Goal: Information Seeking & Learning: Check status

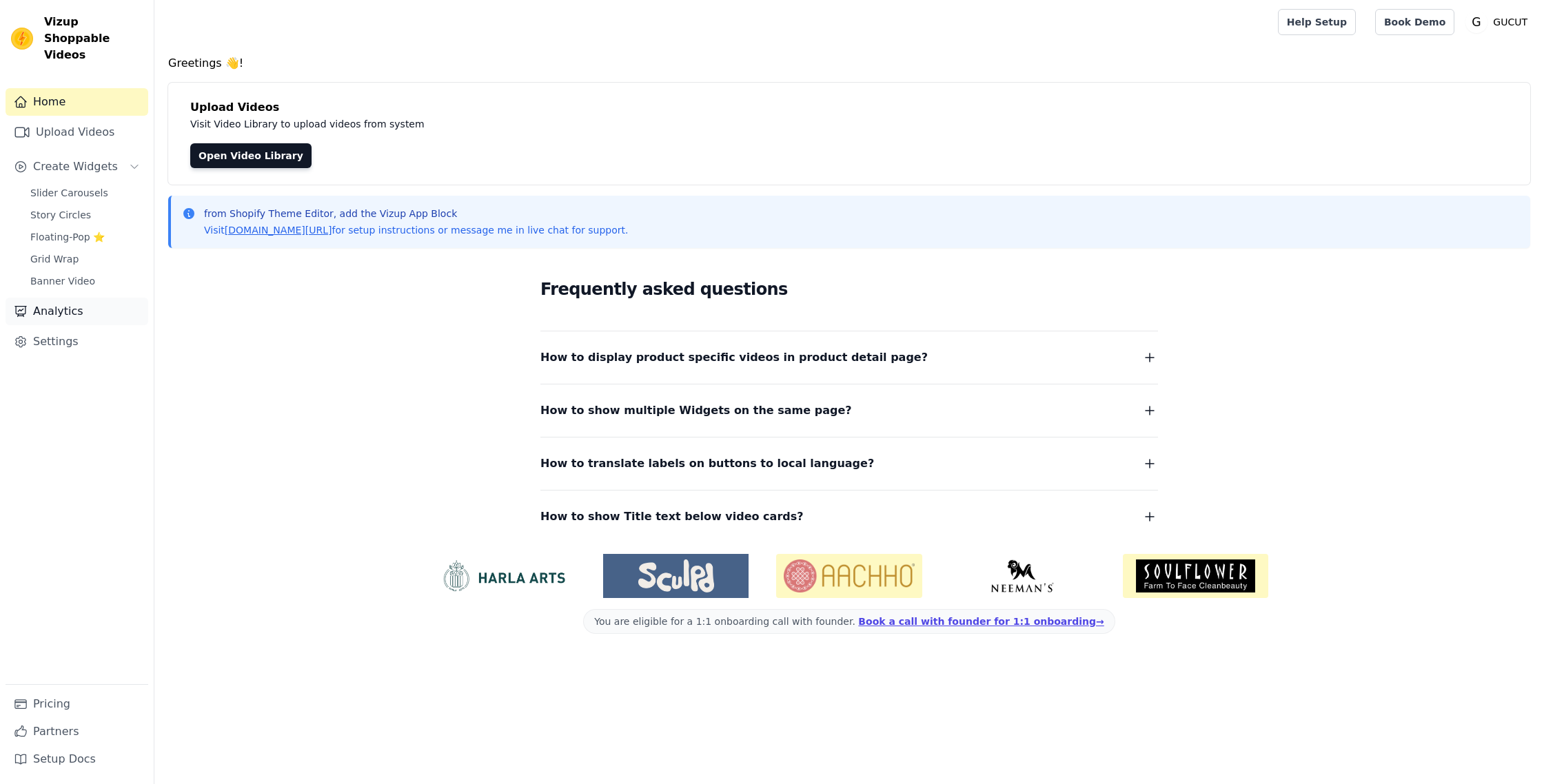
click at [71, 298] on link "Analytics" at bounding box center [77, 312] width 142 height 28
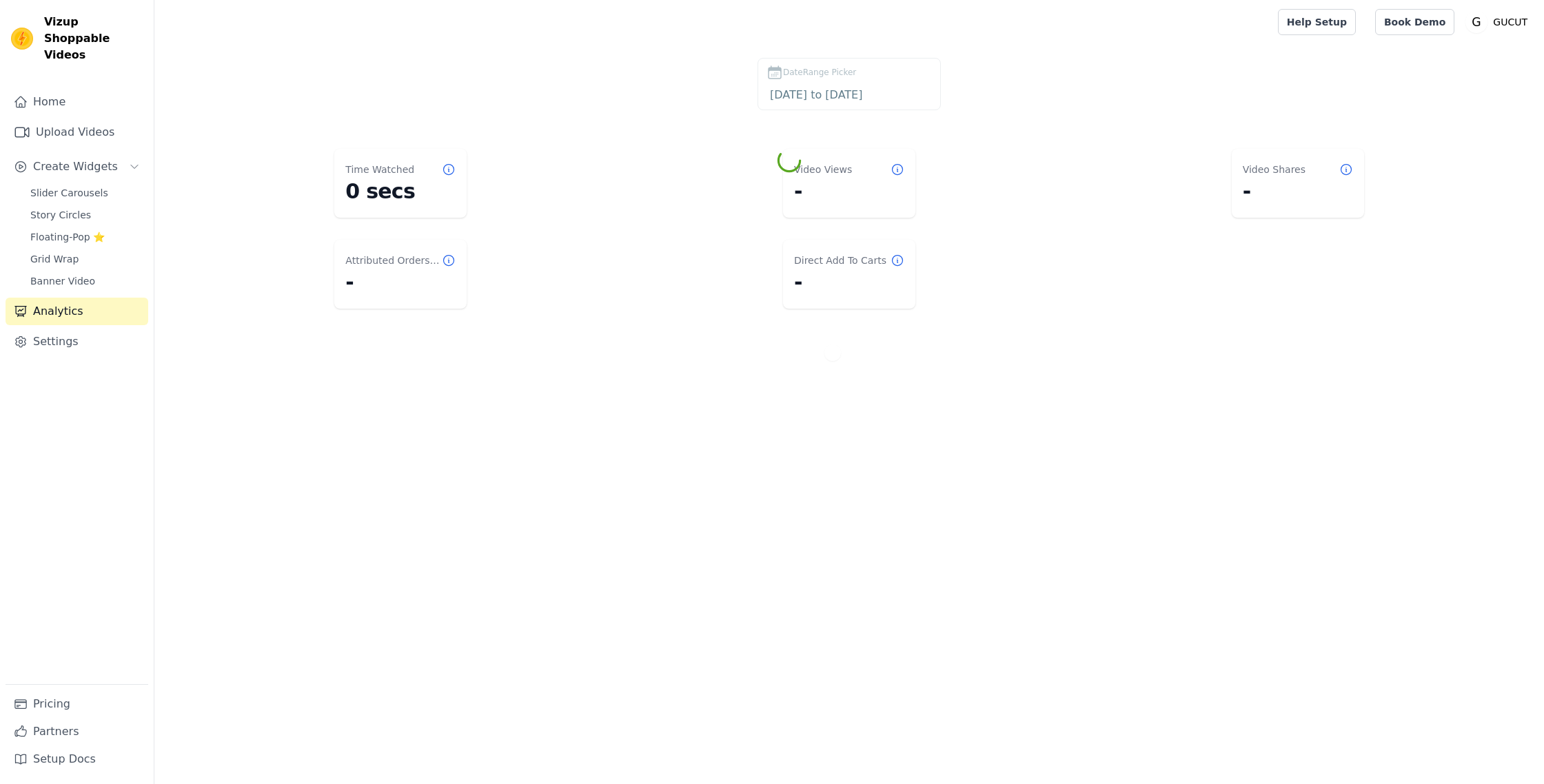
select select "7"
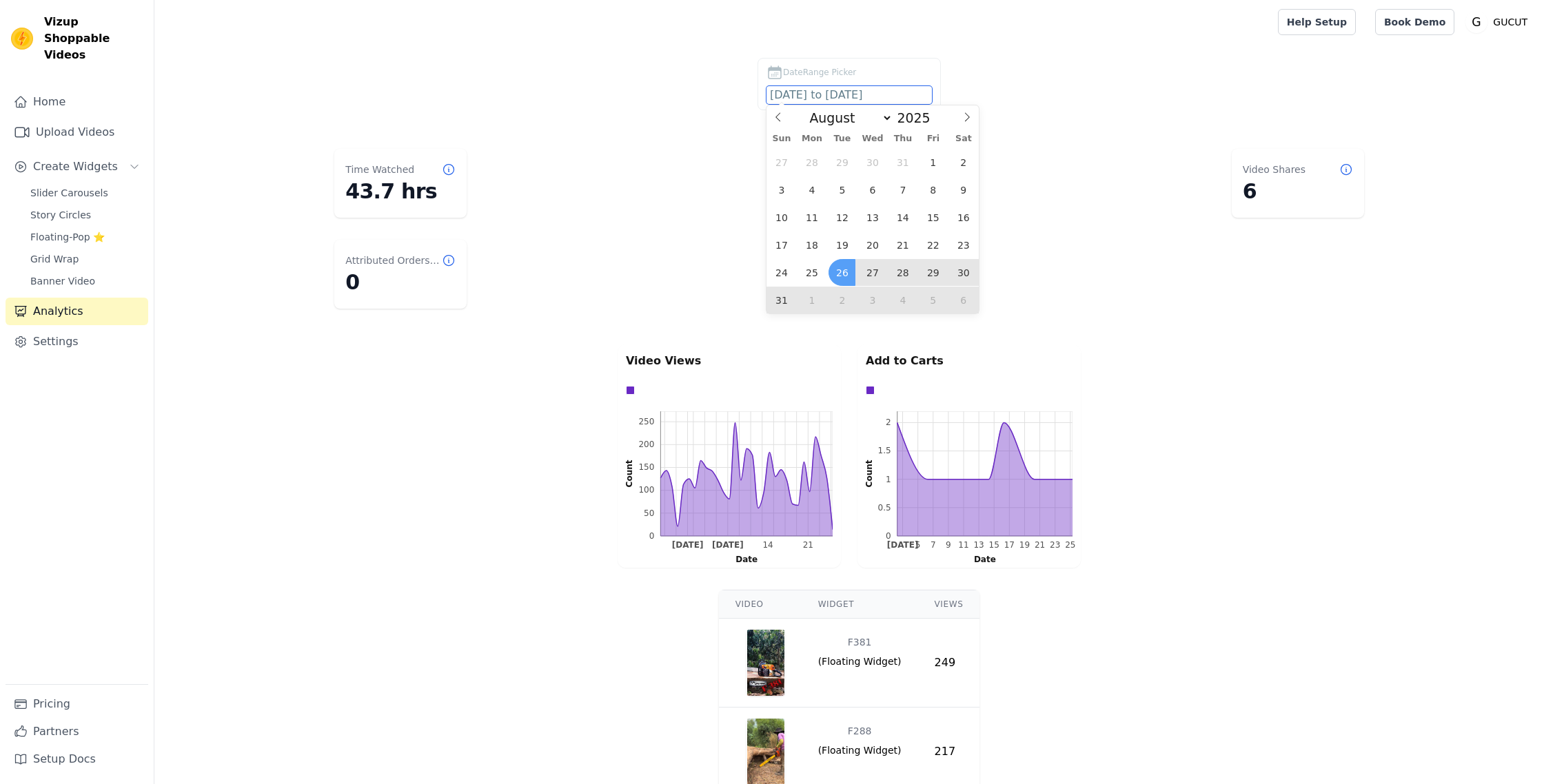
click at [847, 91] on input "2025-08-26 to 2025-09-25" at bounding box center [849, 94] width 166 height 18
click at [815, 276] on span "25" at bounding box center [811, 272] width 27 height 27
type input "2025-08-25"
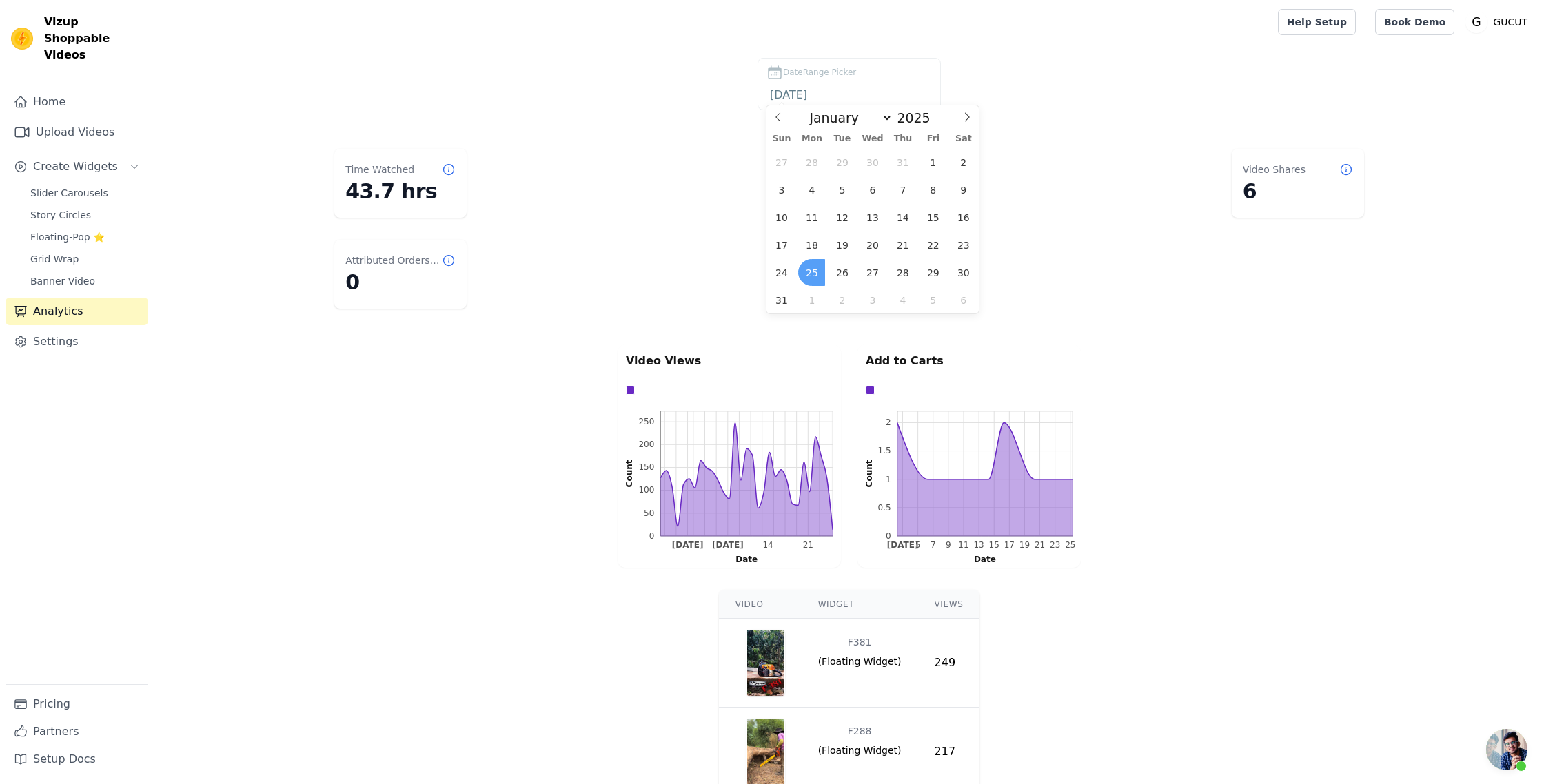
click at [815, 270] on span "25" at bounding box center [811, 272] width 27 height 27
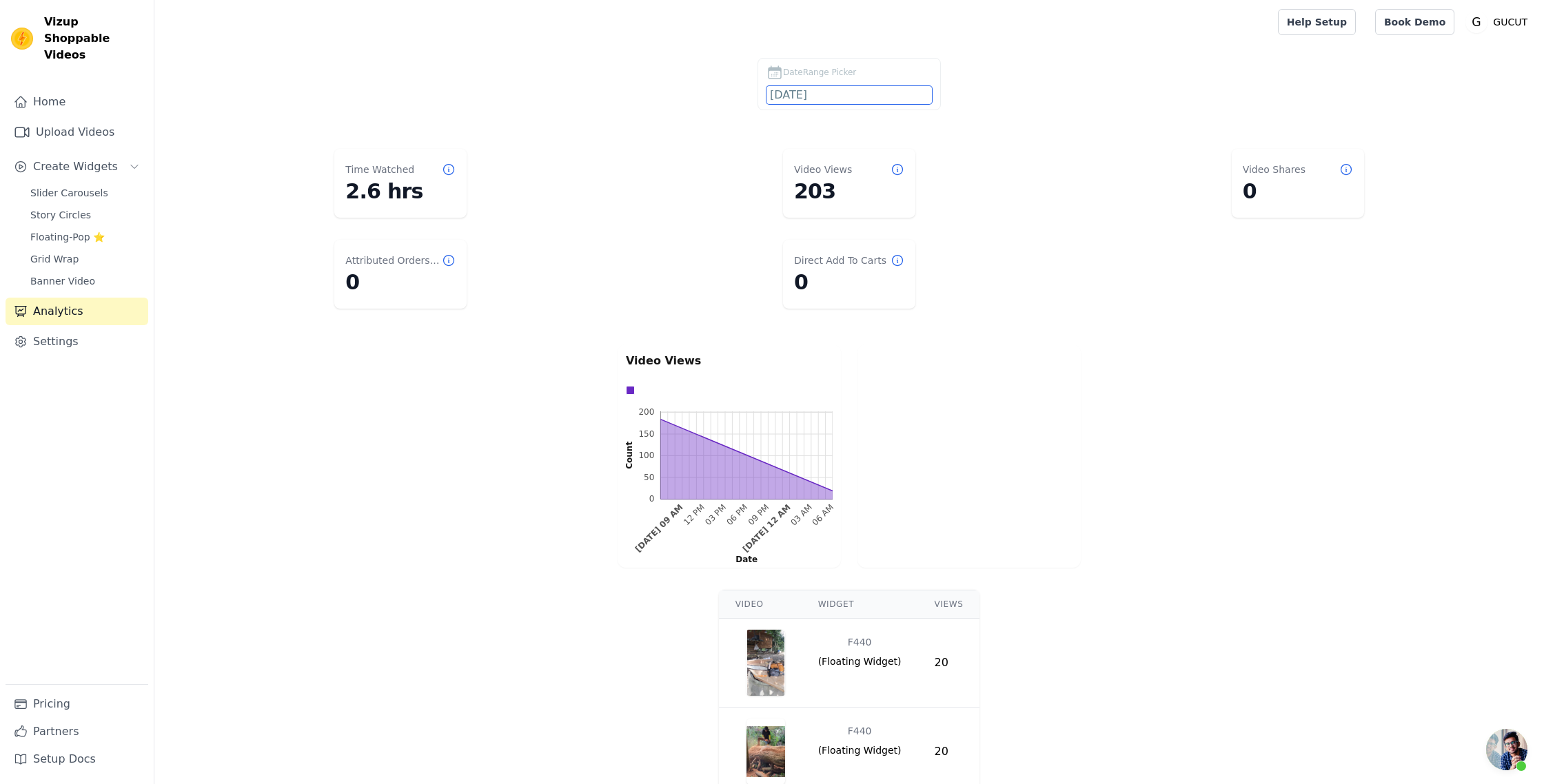
click at [795, 101] on input "2025-08-25" at bounding box center [849, 94] width 166 height 18
click at [847, 128] on div "January February March April May June July August September October November De…" at bounding box center [872, 117] width 159 height 23
click at [847, 114] on select "January February March April May June July August September October November De…" at bounding box center [847, 118] width 91 height 16
select select "8"
click at [807, 110] on select "January February March April May June July August September October November De…" at bounding box center [847, 118] width 91 height 16
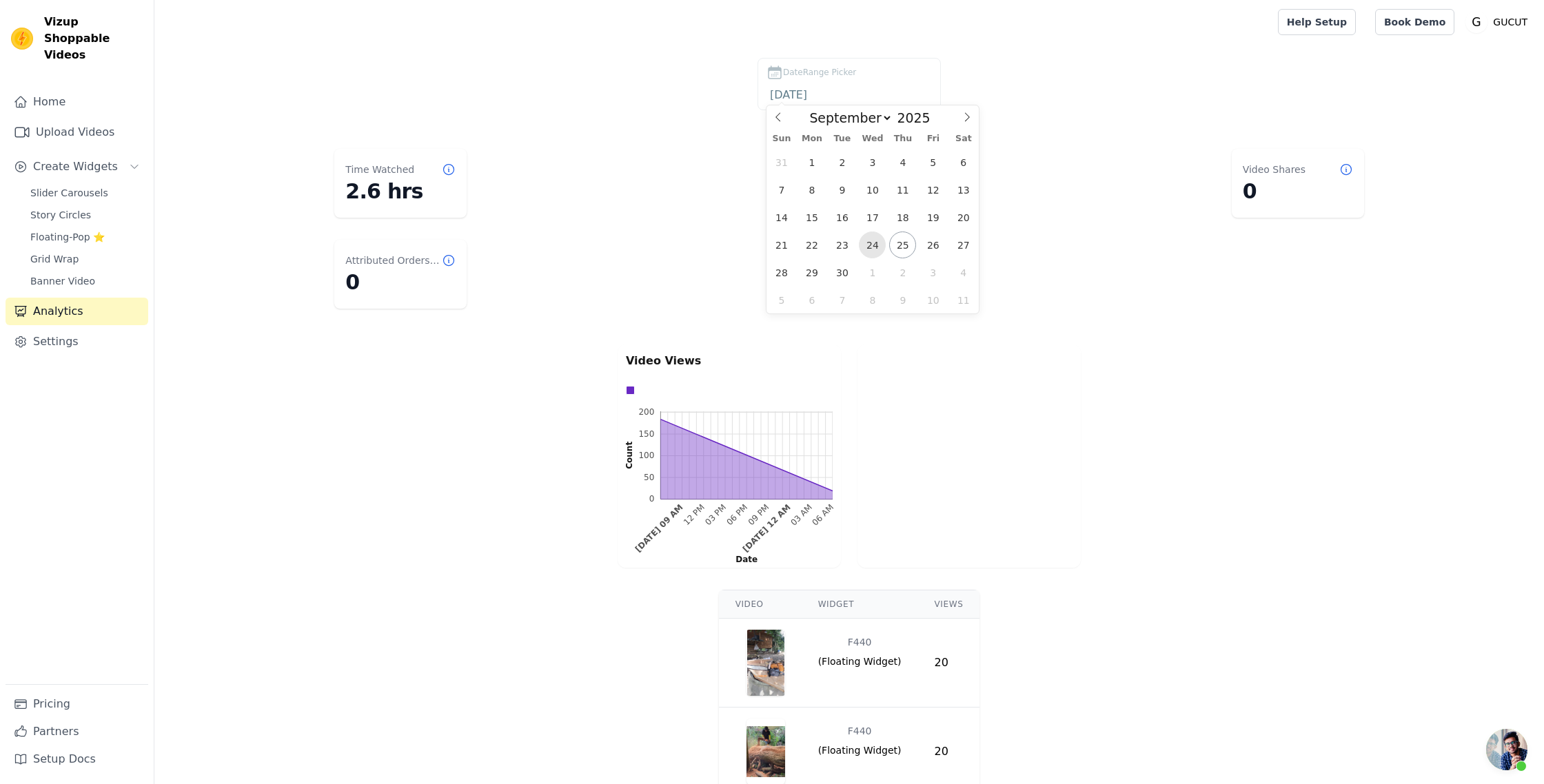
click at [874, 245] on span "24" at bounding box center [872, 245] width 27 height 27
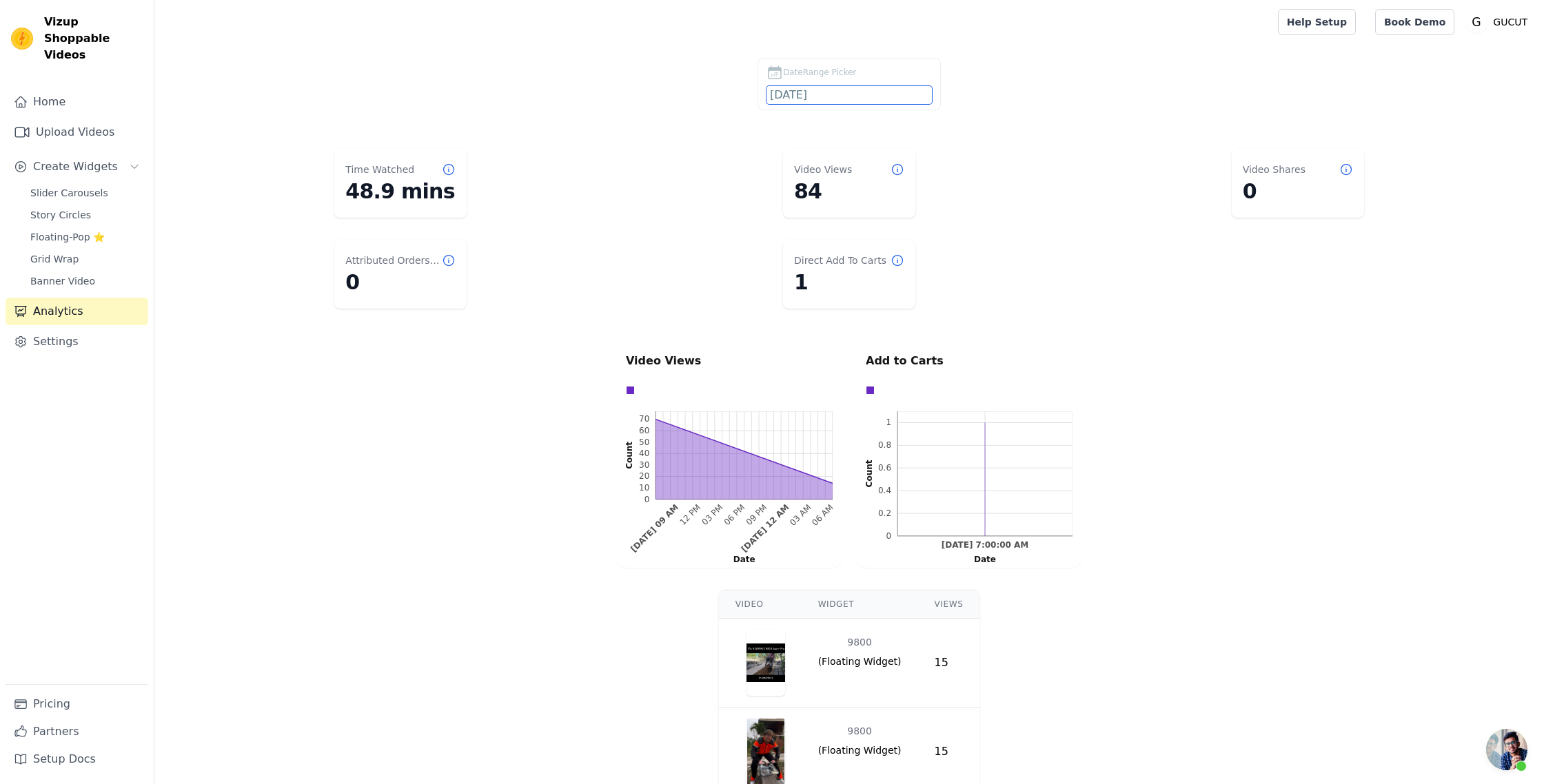
click at [802, 91] on input "2025-09-24" at bounding box center [849, 94] width 166 height 18
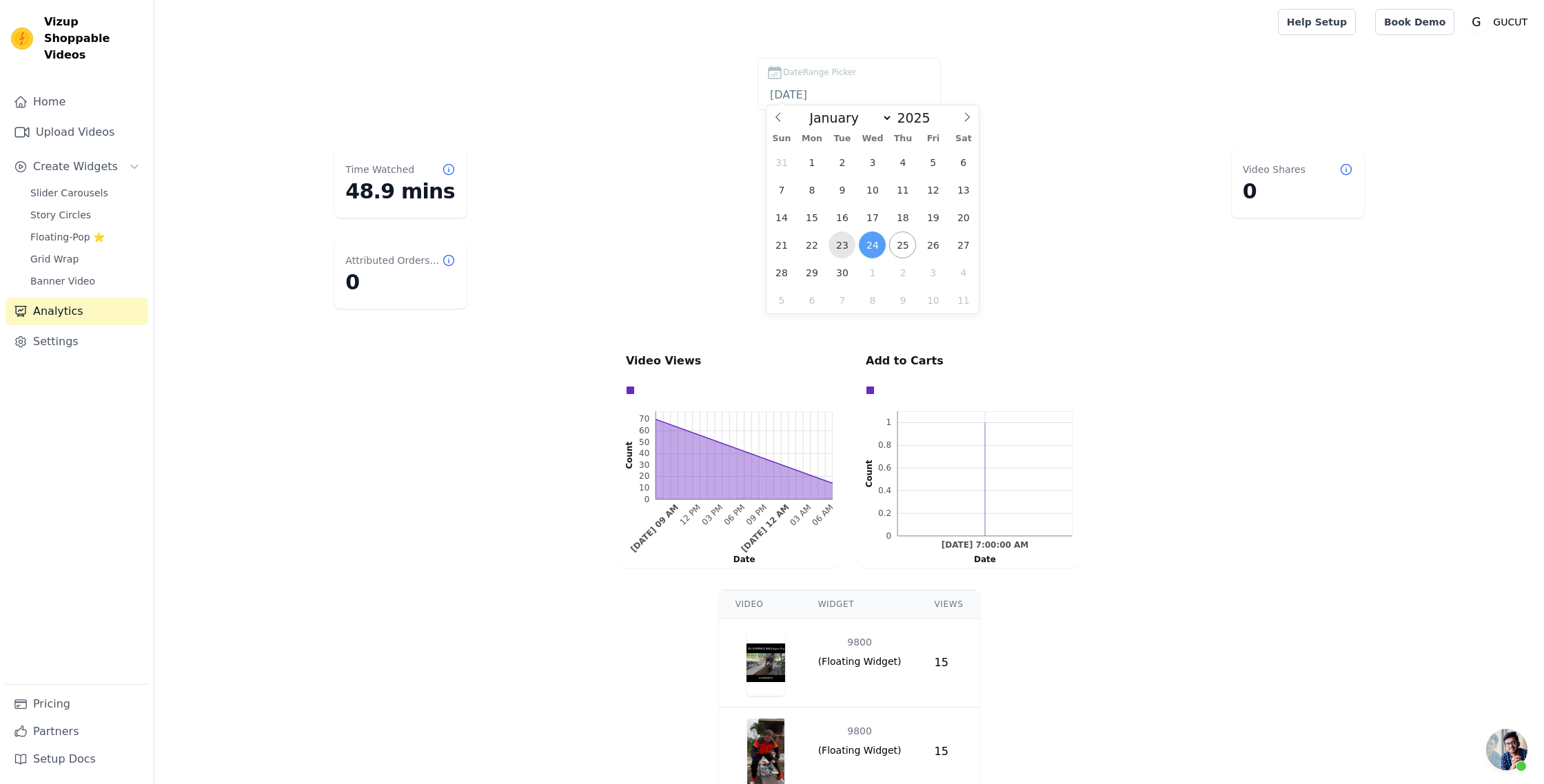
click at [844, 245] on span "23" at bounding box center [841, 245] width 27 height 27
type input "2025-09-23"
click at [844, 245] on span "23" at bounding box center [841, 245] width 27 height 27
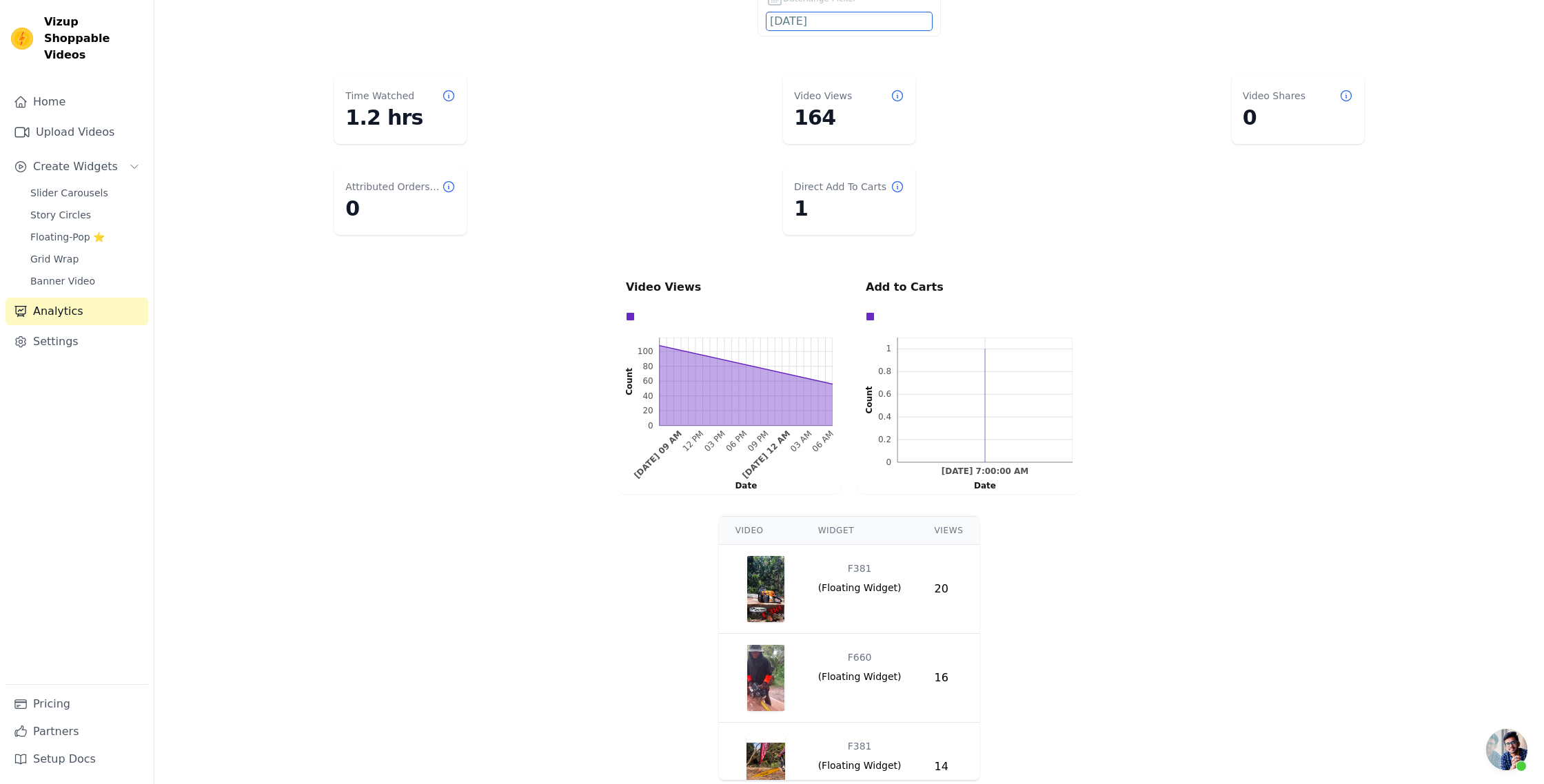
scroll to position [90, 0]
